Goal: Use online tool/utility

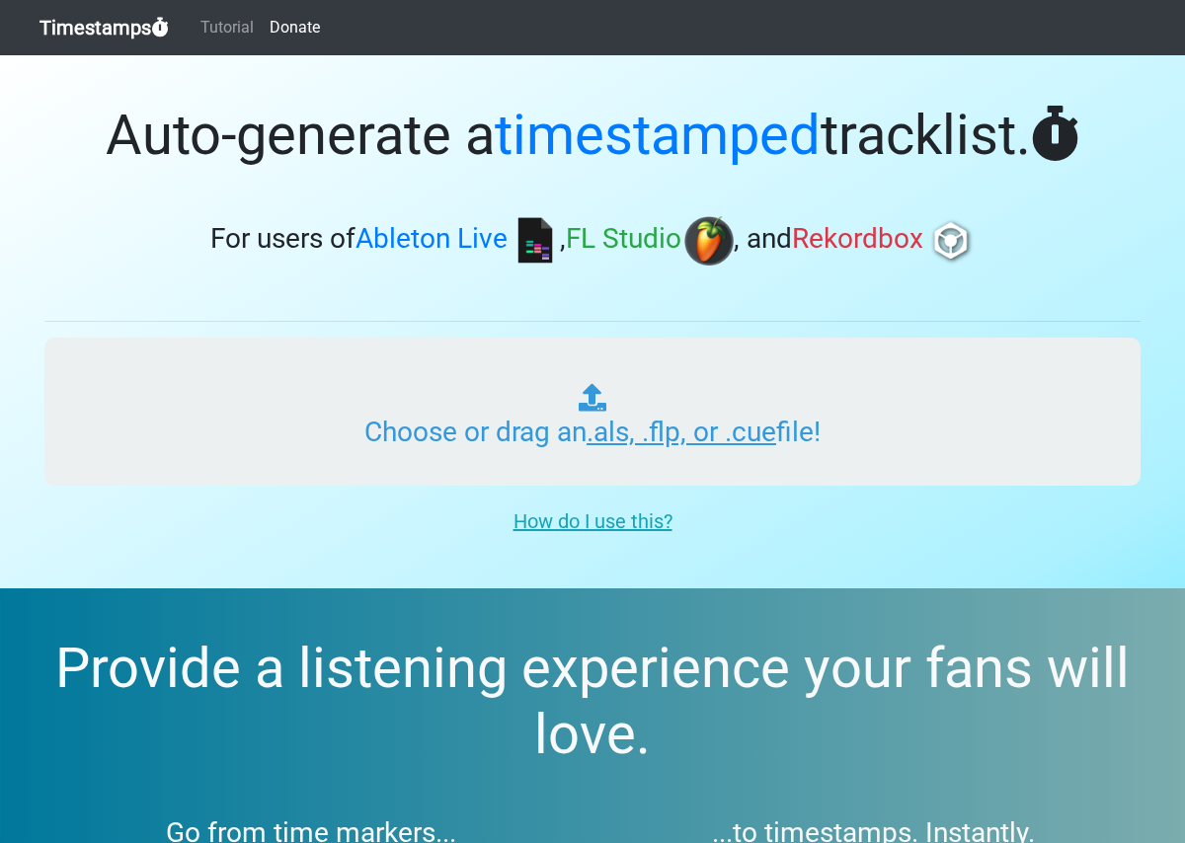
type input "C:\fakepath\Pocket 101 Live Meron.als"
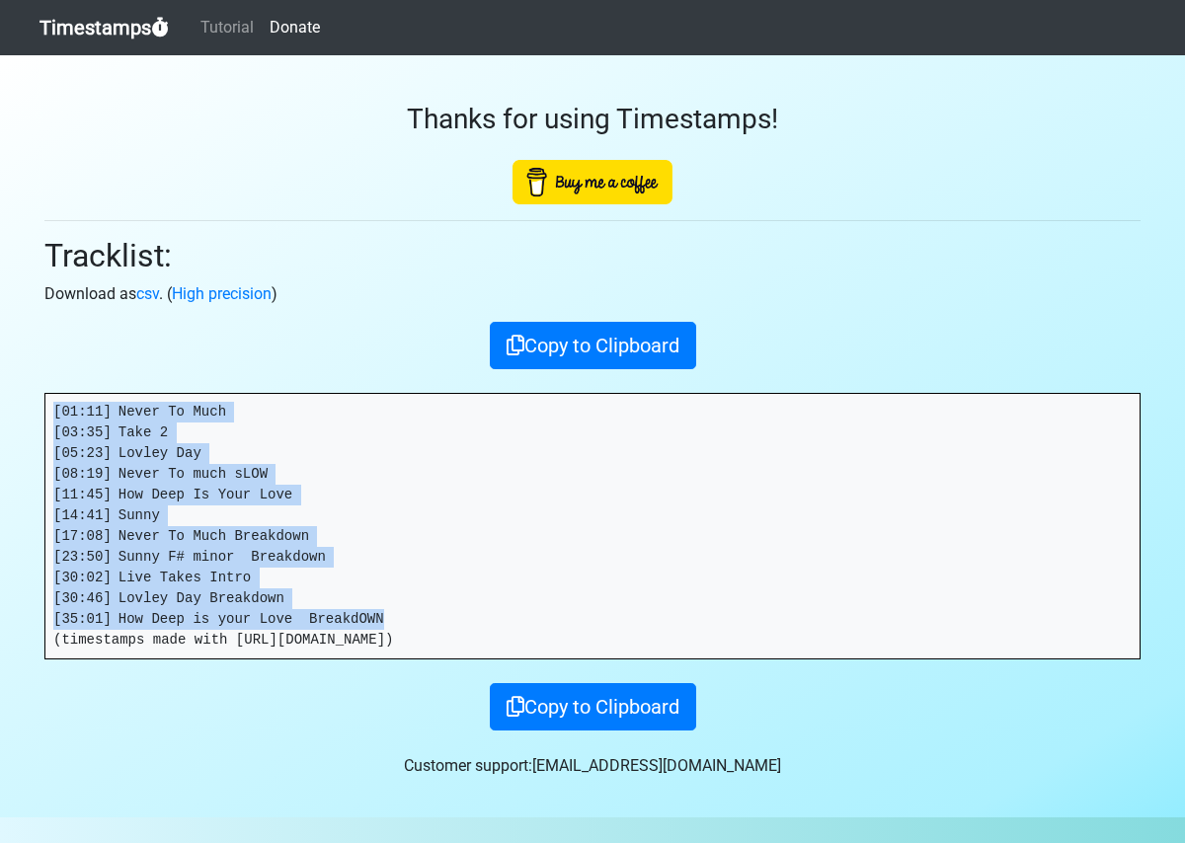
drag, startPoint x: 407, startPoint y: 621, endPoint x: 53, endPoint y: 400, distance: 417.0
click at [52, 400] on pre "[01:11] Never To Much [03:35] Take 2 [05:23] Lovley Day [08:19] Never To much s…" at bounding box center [592, 526] width 1094 height 265
copy pre "[01:11] Never To Much [03:35] Take 2 [05:23] Lovley Day [08:19] Never To much s…"
drag, startPoint x: 340, startPoint y: 456, endPoint x: 274, endPoint y: 461, distance: 66.3
click at [340, 456] on pre "[01:11] Never To Much [03:35] Take 2 [05:23] Lovley Day [08:19] Never To much s…" at bounding box center [592, 526] width 1094 height 265
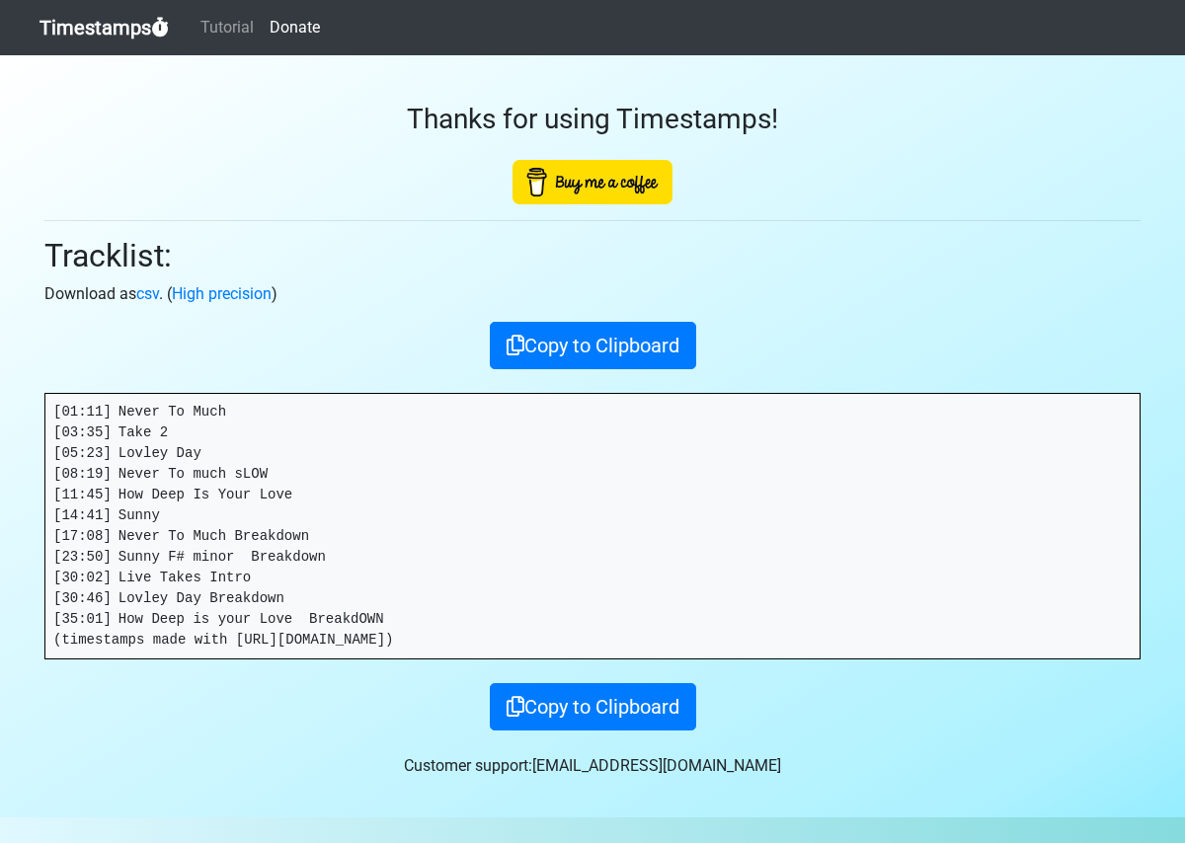
click at [226, 407] on pre "[01:11] Never To Much [03:35] Take 2 [05:23] Lovley Day [08:19] Never To much s…" at bounding box center [592, 526] width 1094 height 265
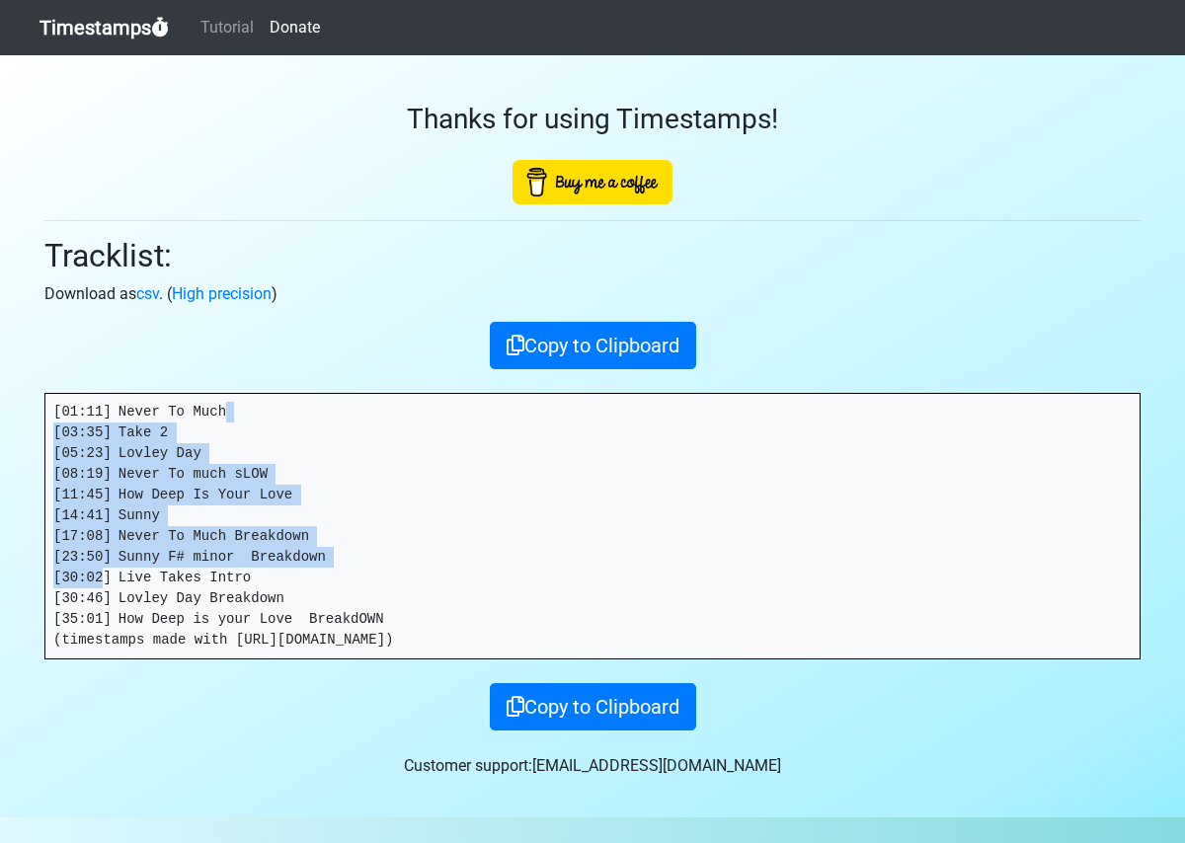
drag, startPoint x: 236, startPoint y: 408, endPoint x: 201, endPoint y: 583, distance: 178.2
click at [105, 580] on pre "[01:11] Never To Much [03:35] Take 2 [05:23] Lovley Day [08:19] Never To much s…" at bounding box center [592, 526] width 1094 height 265
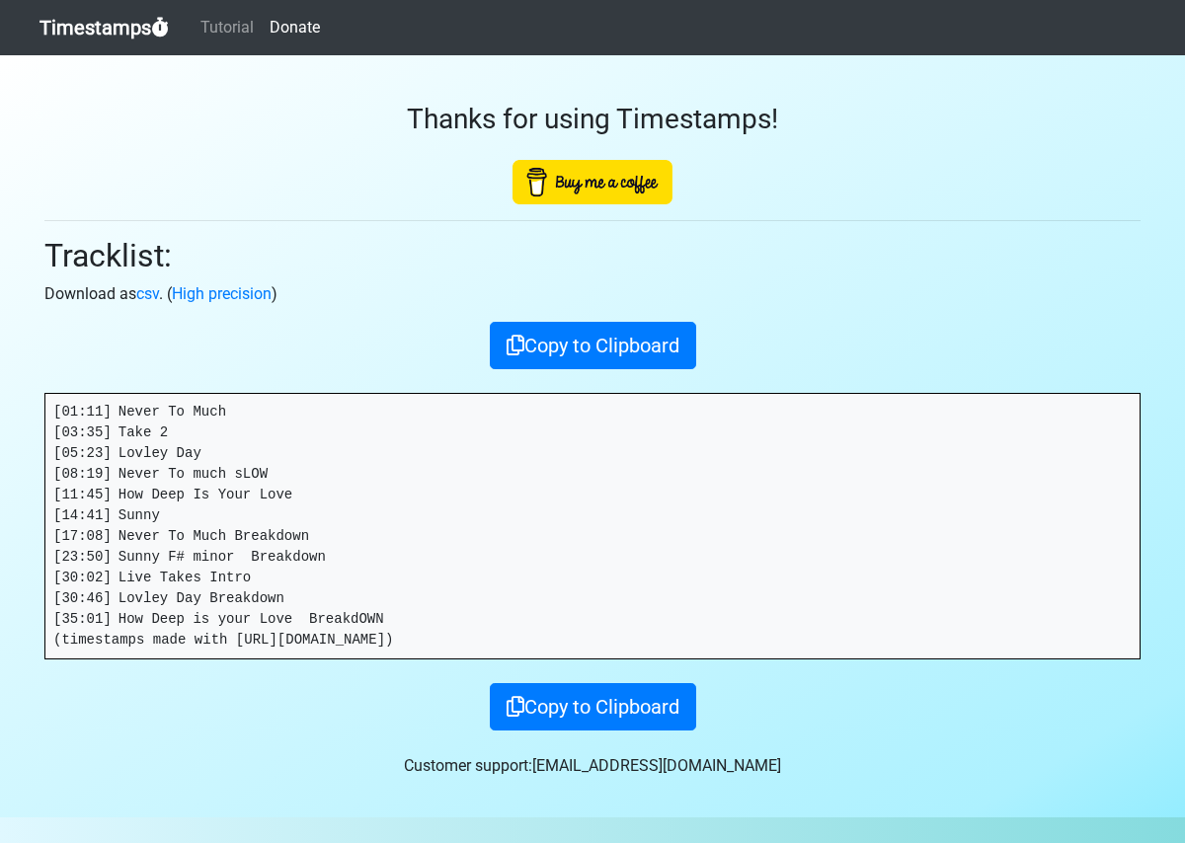
click at [410, 631] on pre "[01:11] Never To Much [03:35] Take 2 [05:23] Lovley Day [08:19] Never To much s…" at bounding box center [592, 526] width 1094 height 265
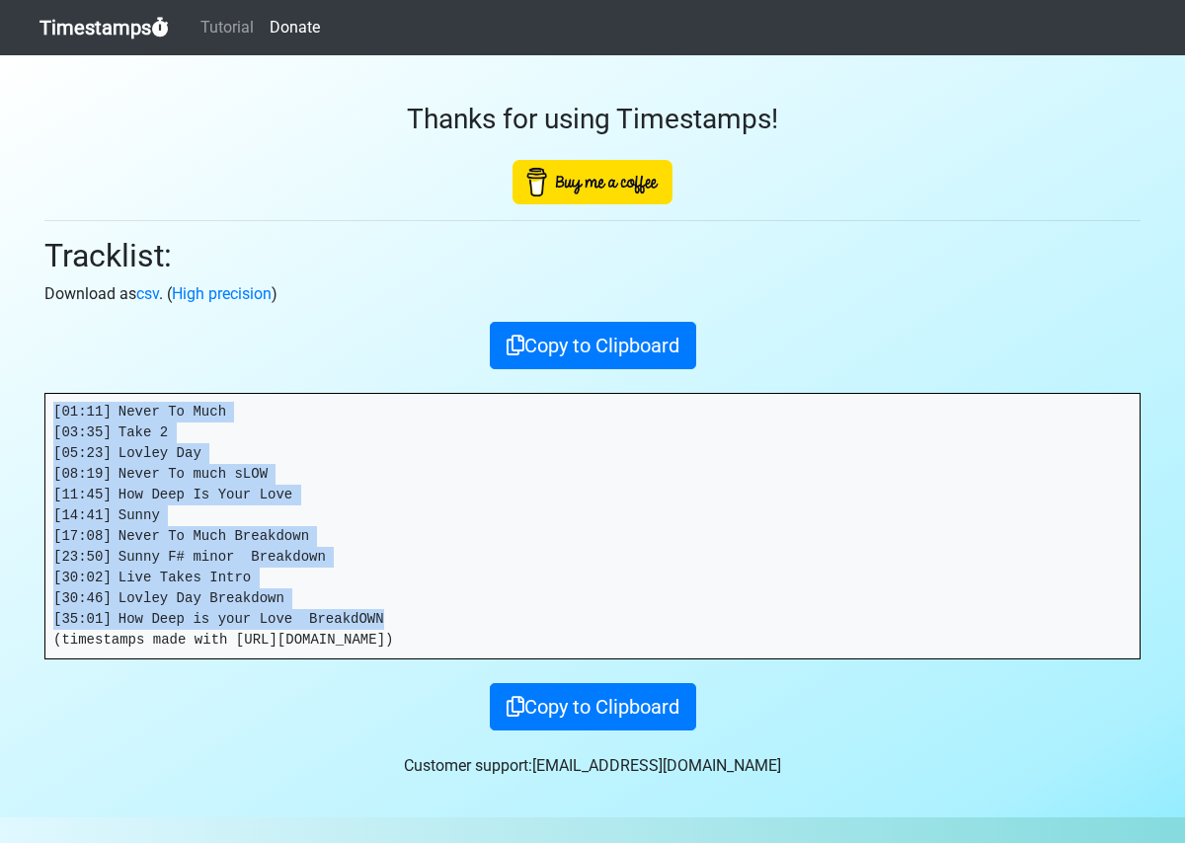
drag, startPoint x: 404, startPoint y: 621, endPoint x: 55, endPoint y: 385, distance: 421.0
click at [55, 385] on div "Thanks for using Timestamps! Tracklist: Download as csv . ( High precision ) Co…" at bounding box center [593, 392] width 1126 height 675
copy pre "[01:11] Never To Much [03:35] Take 2 [05:23] Lovley Day [08:19] Never To much s…"
